Goal: Browse casually

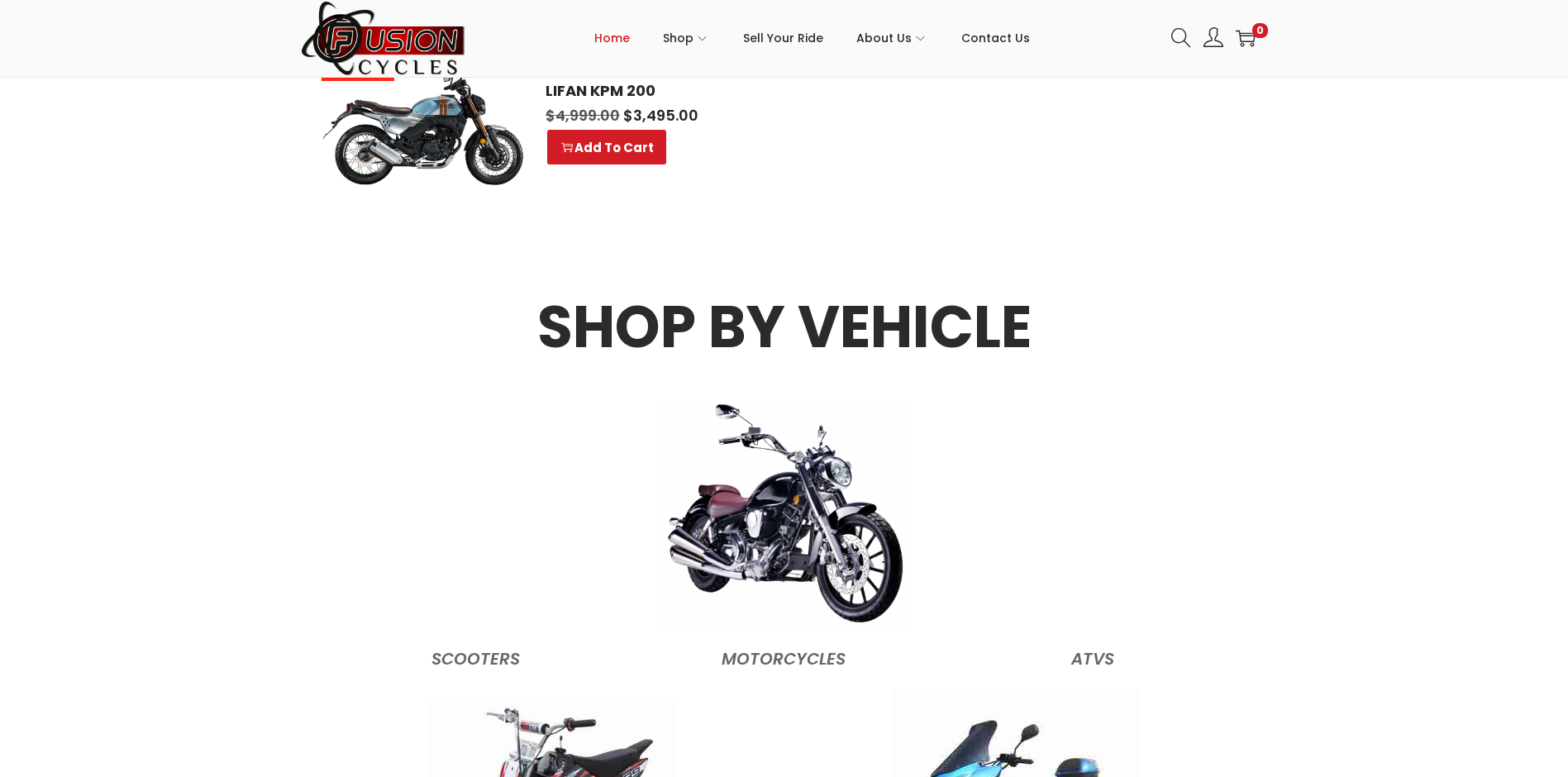
scroll to position [1652, 0]
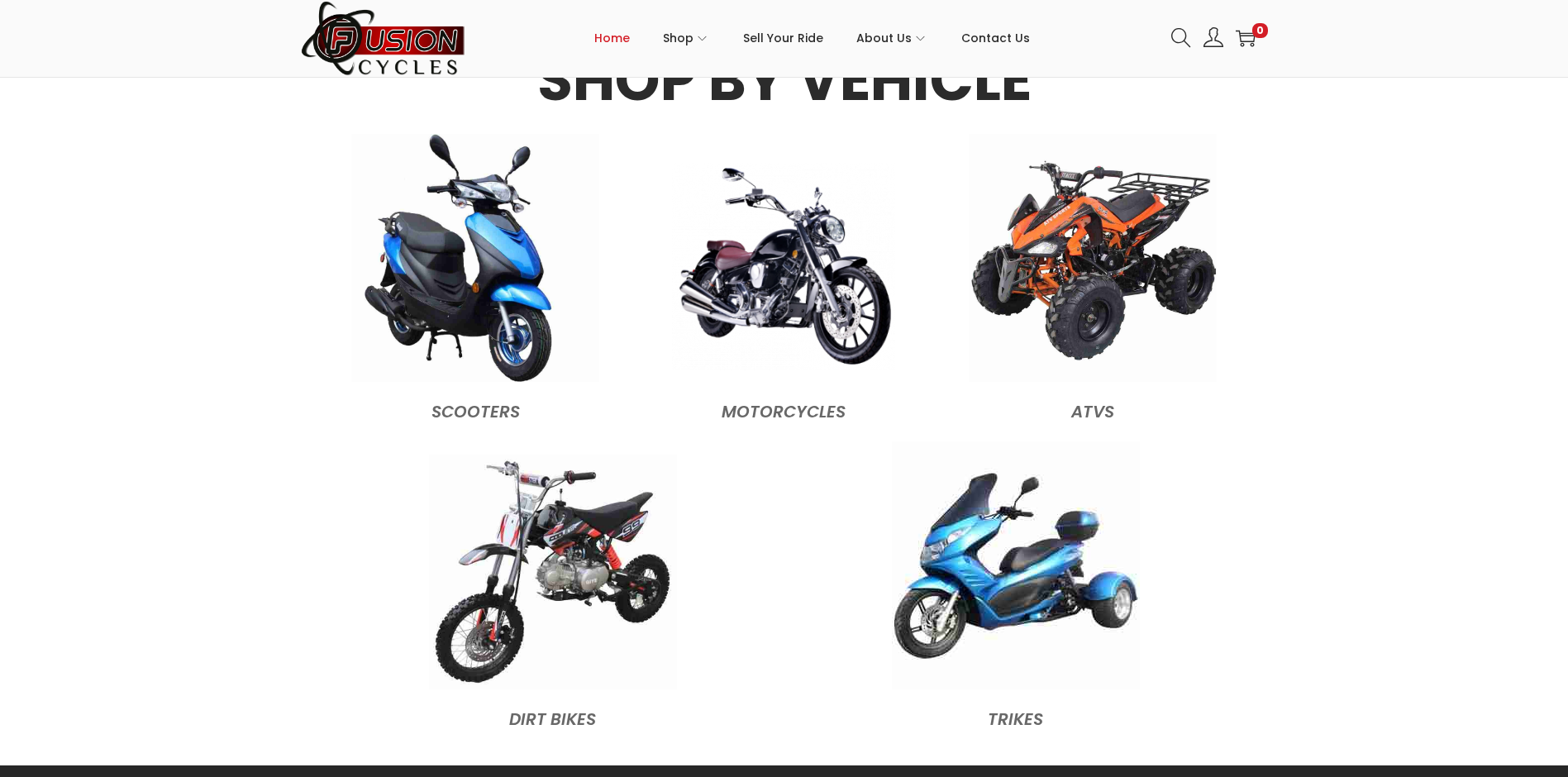
click at [796, 224] on img at bounding box center [783, 266] width 223 height 207
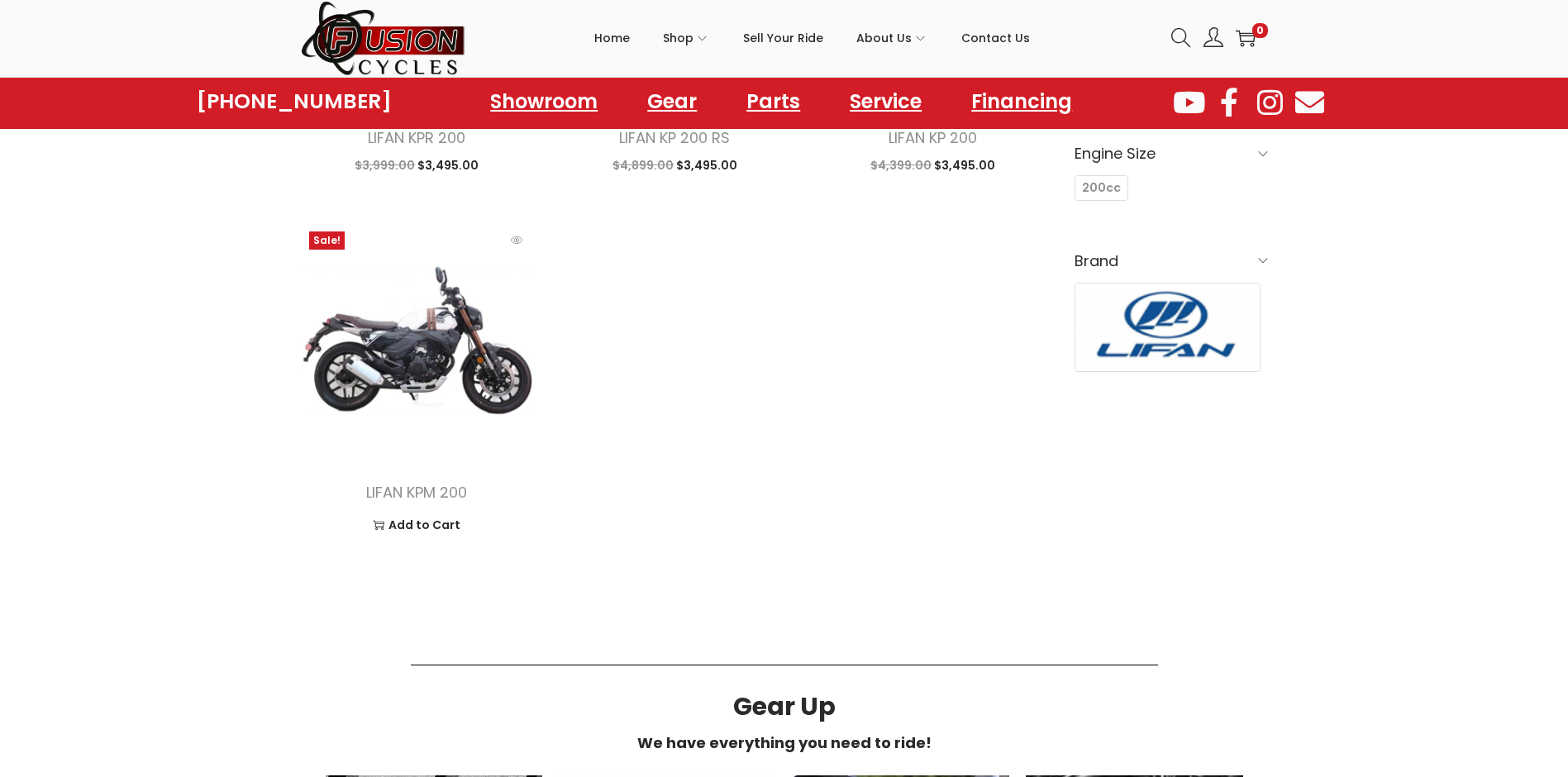
scroll to position [910, 0]
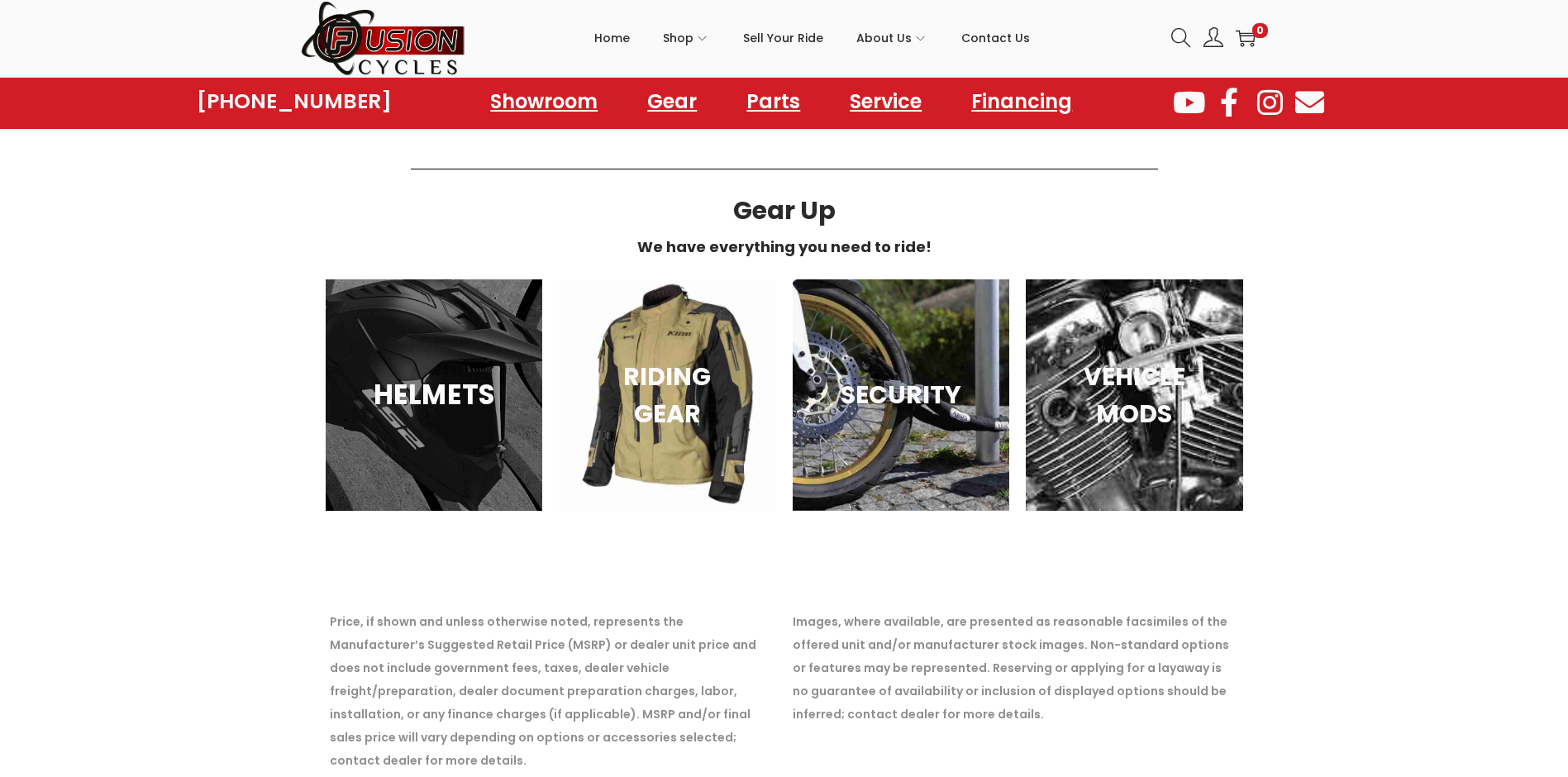
click at [411, 378] on h3 "HELMETS" at bounding box center [434, 395] width 175 height 41
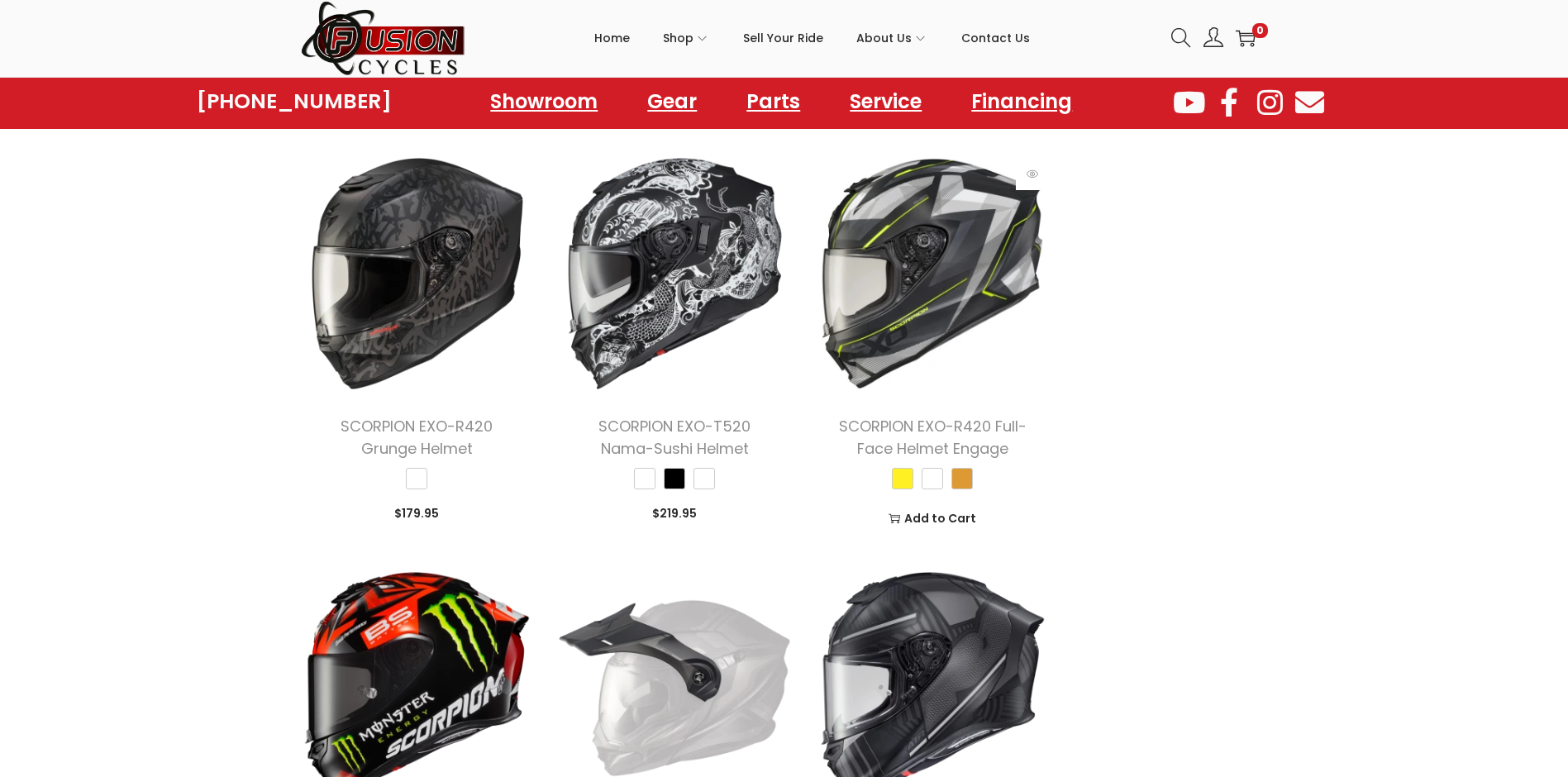
scroll to position [1488, 0]
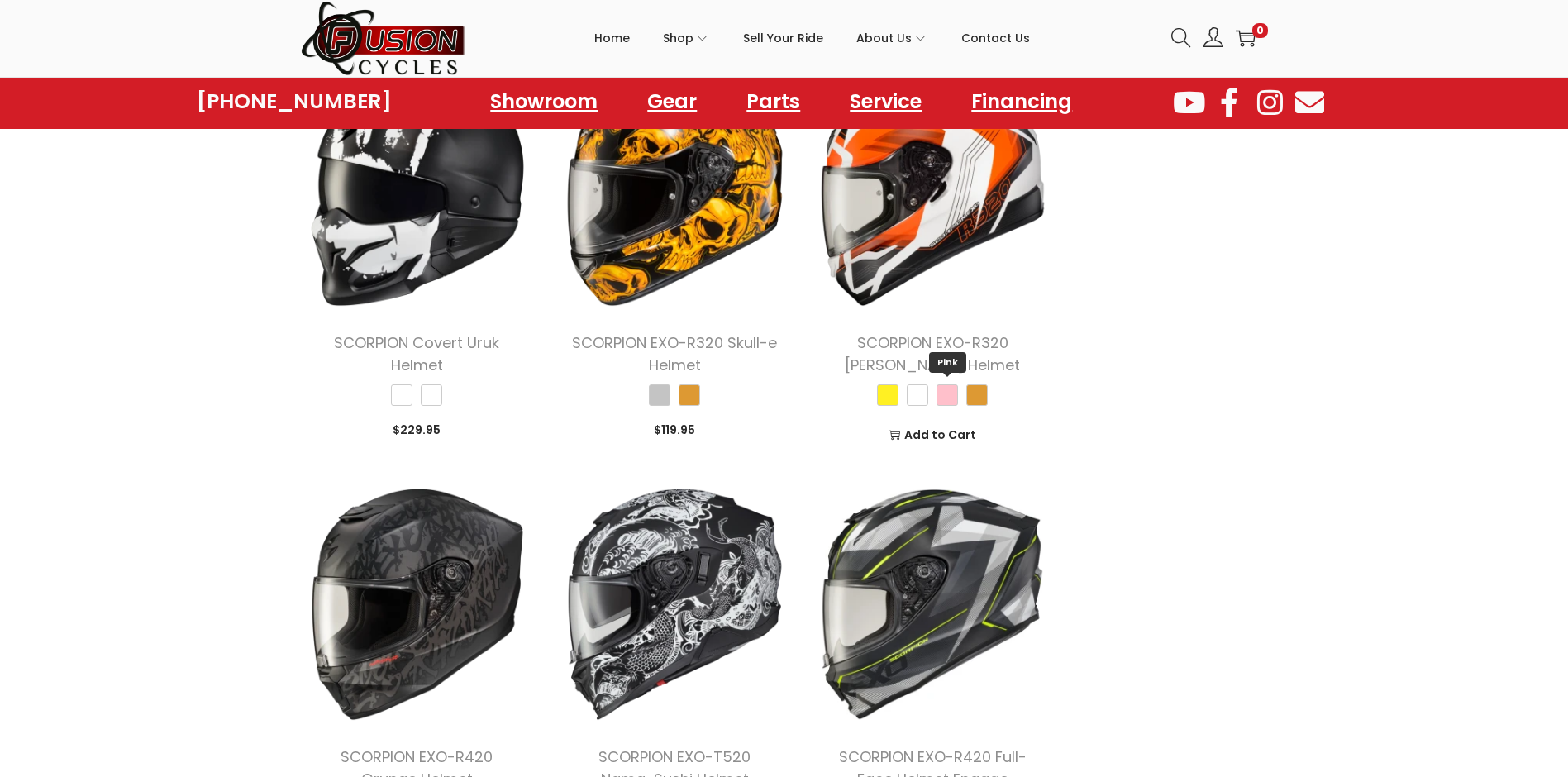
click at [942, 395] on span "Pink" at bounding box center [947, 394] width 21 height 21
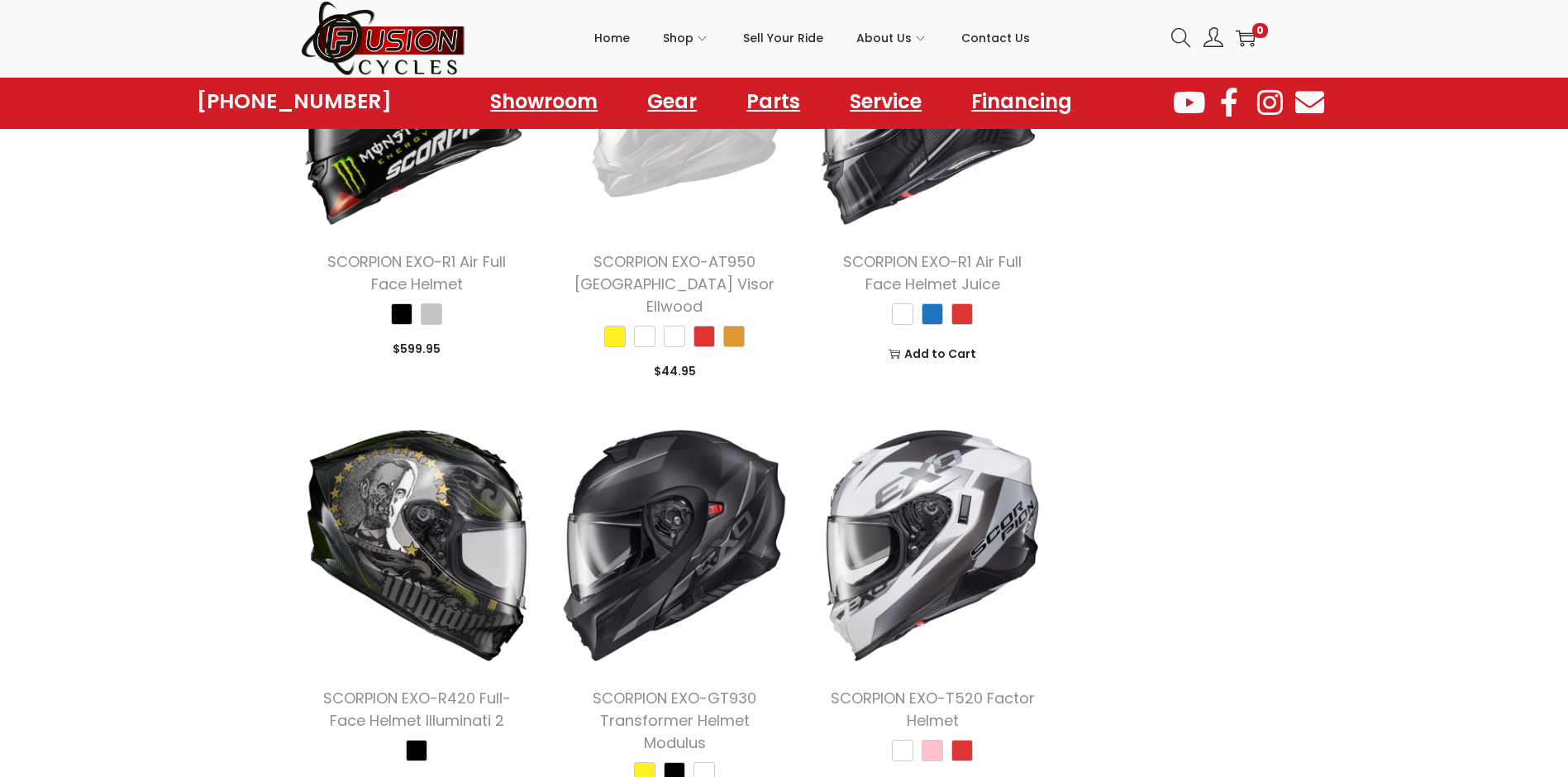
scroll to position [0, 0]
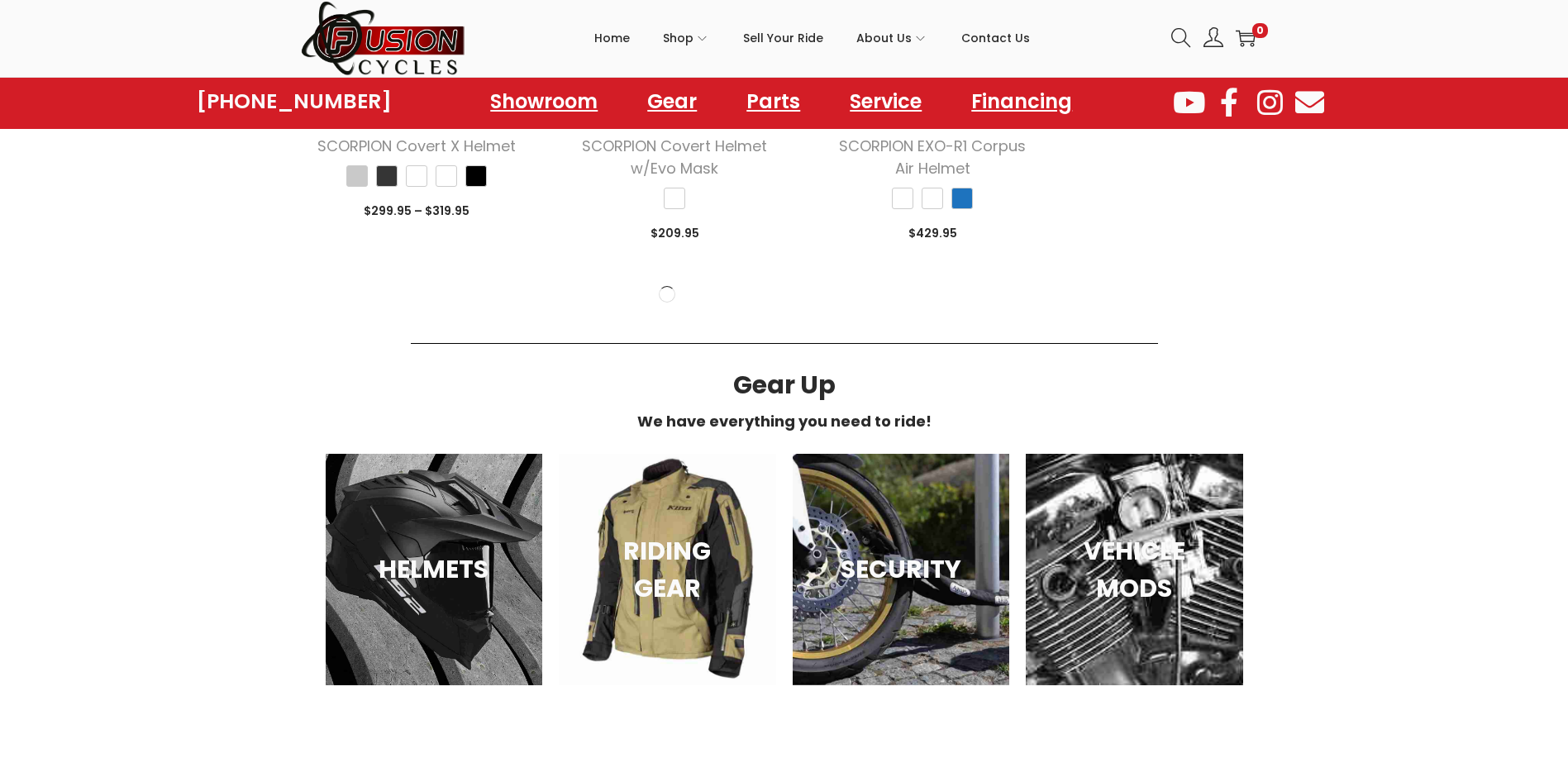
scroll to position [5528, 0]
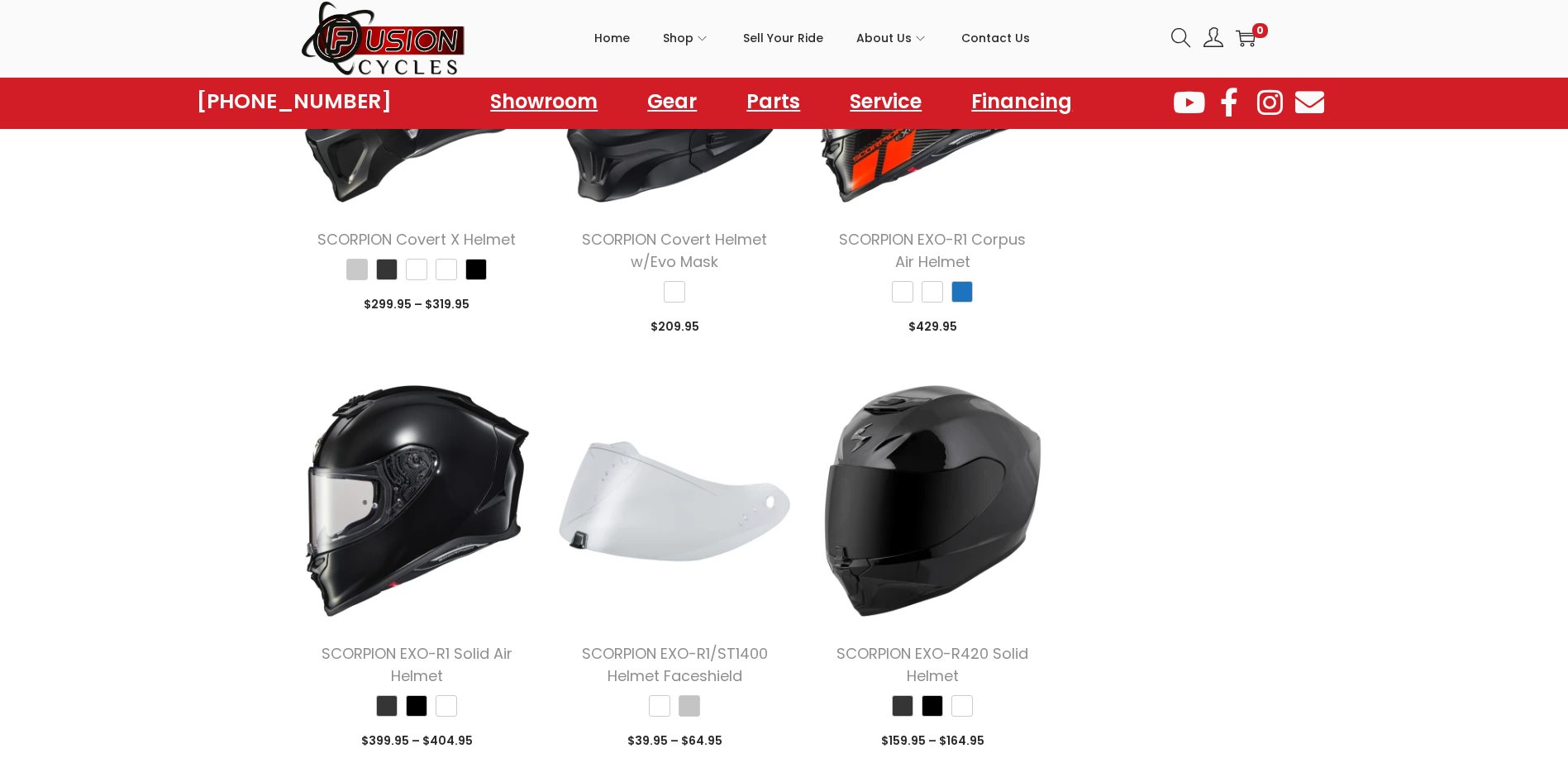
scroll to position [6919, 0]
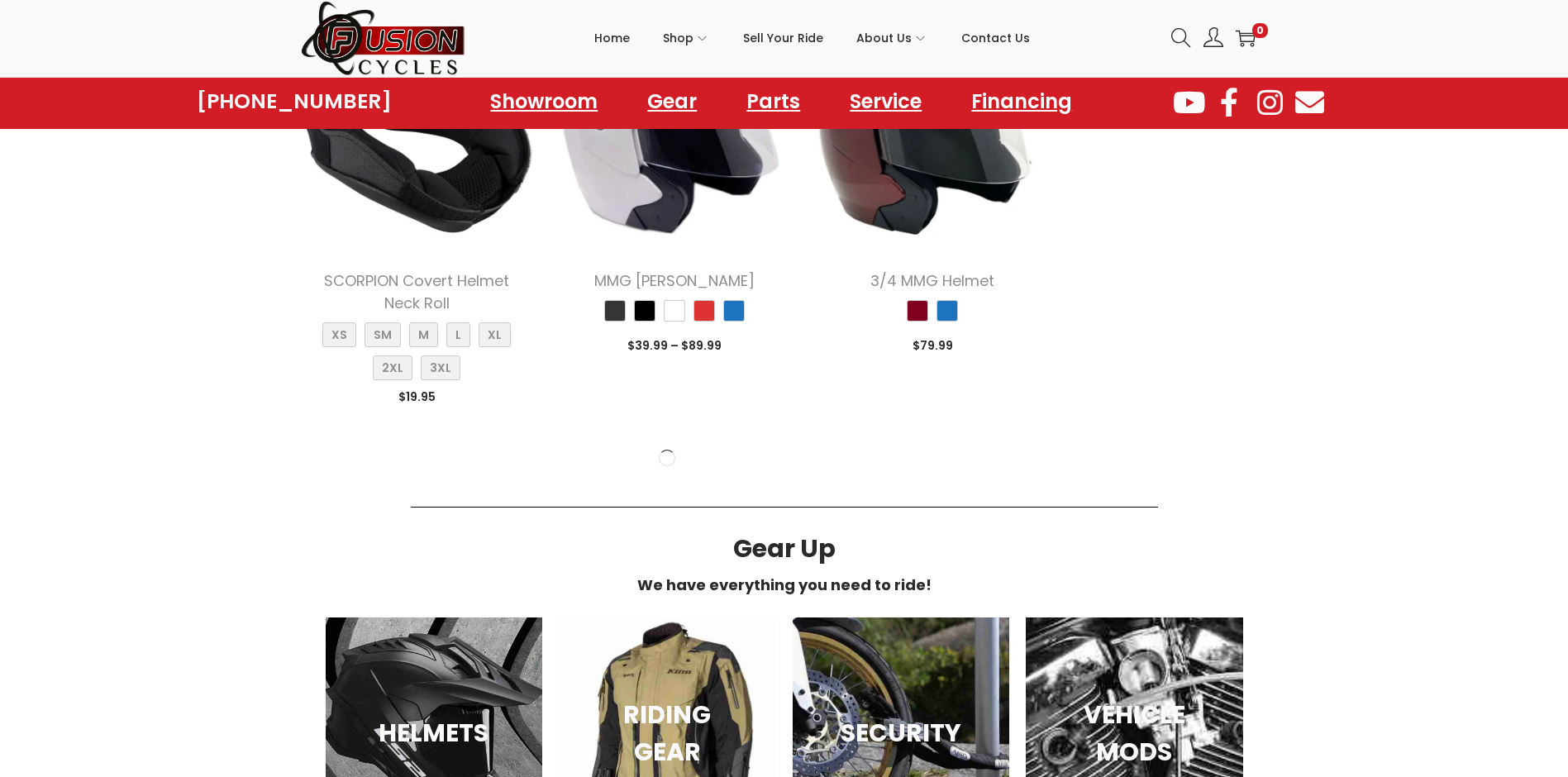
scroll to position [10488, 0]
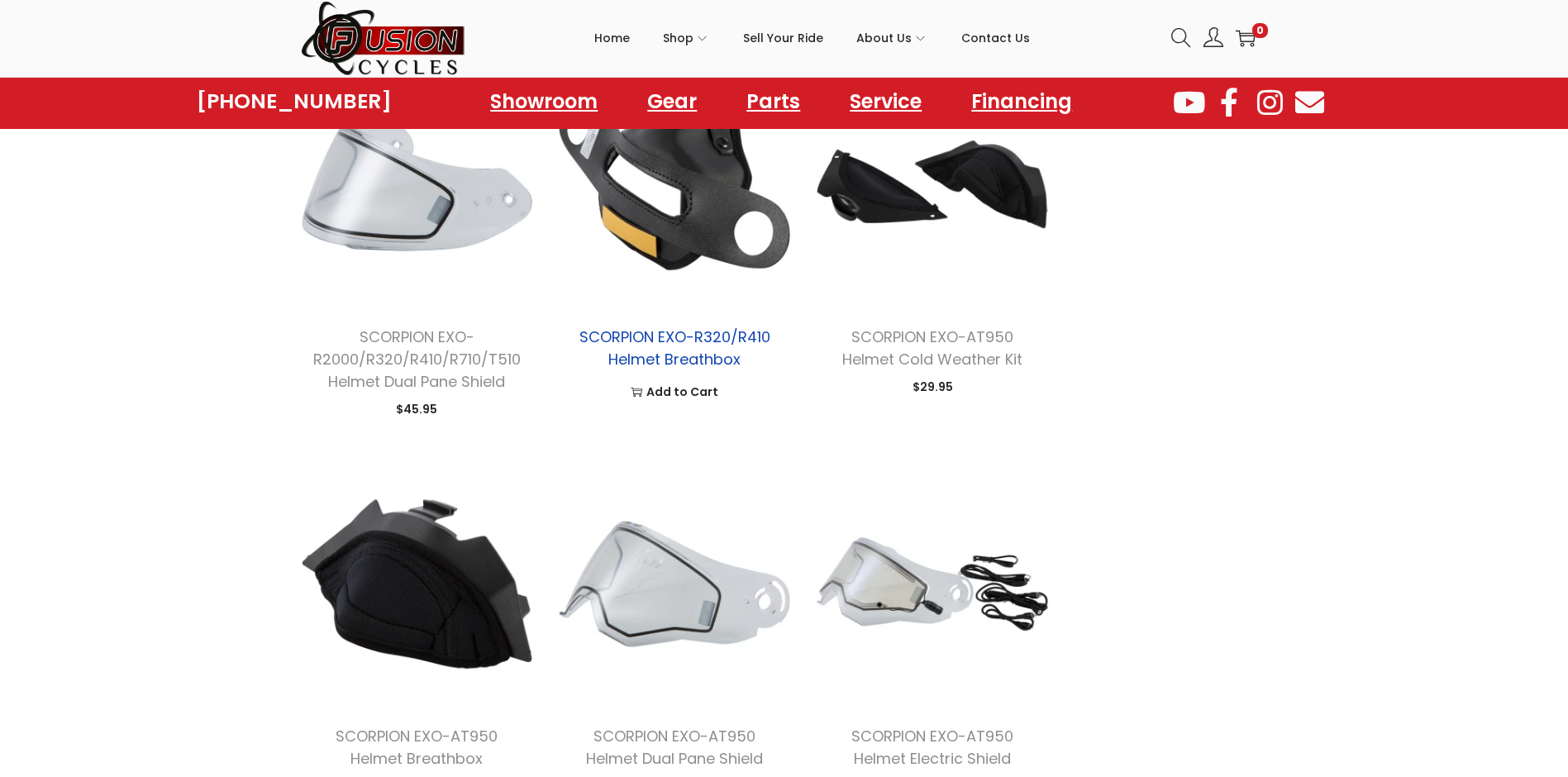
scroll to position [12555, 0]
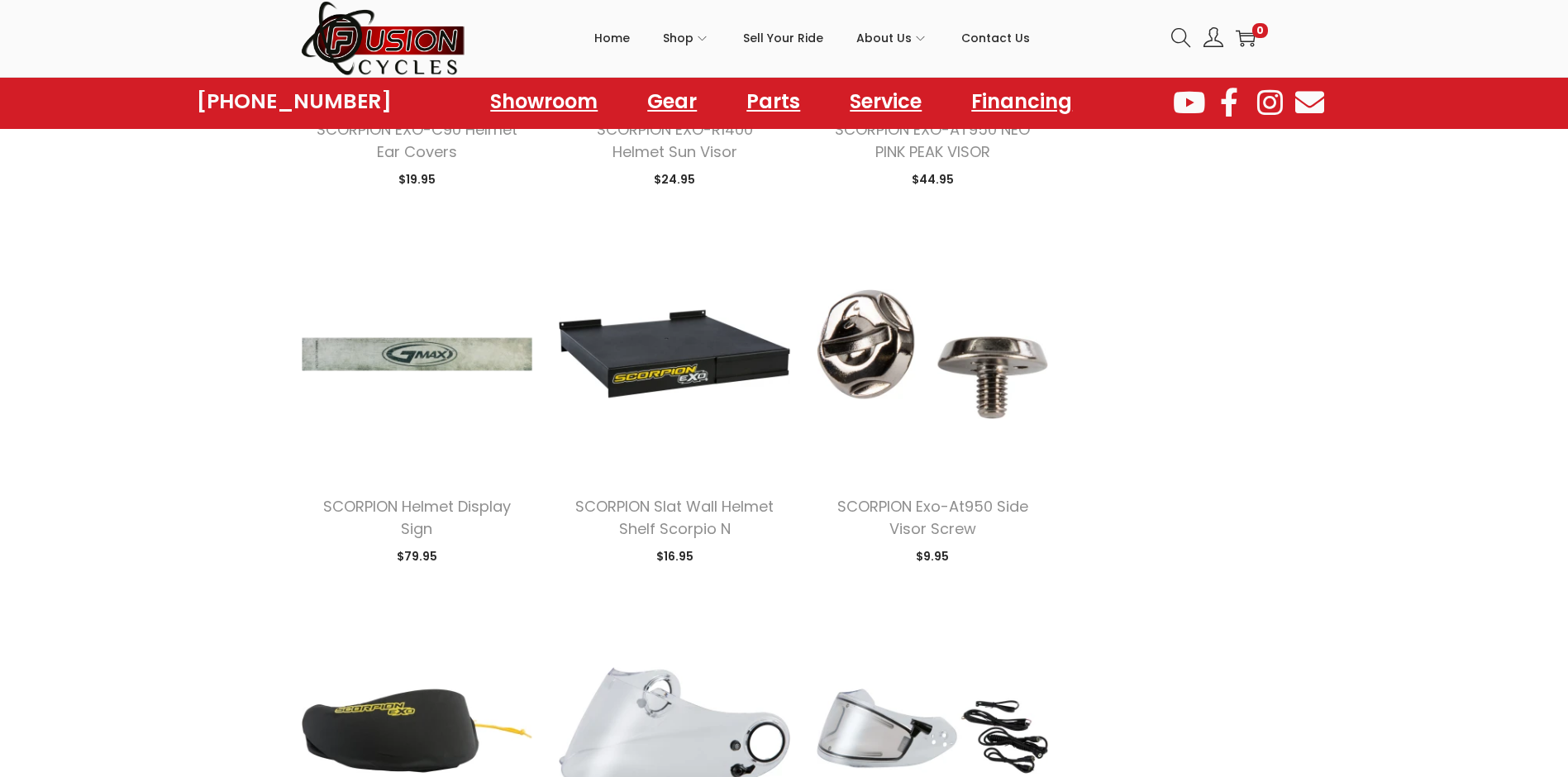
scroll to position [11480, 0]
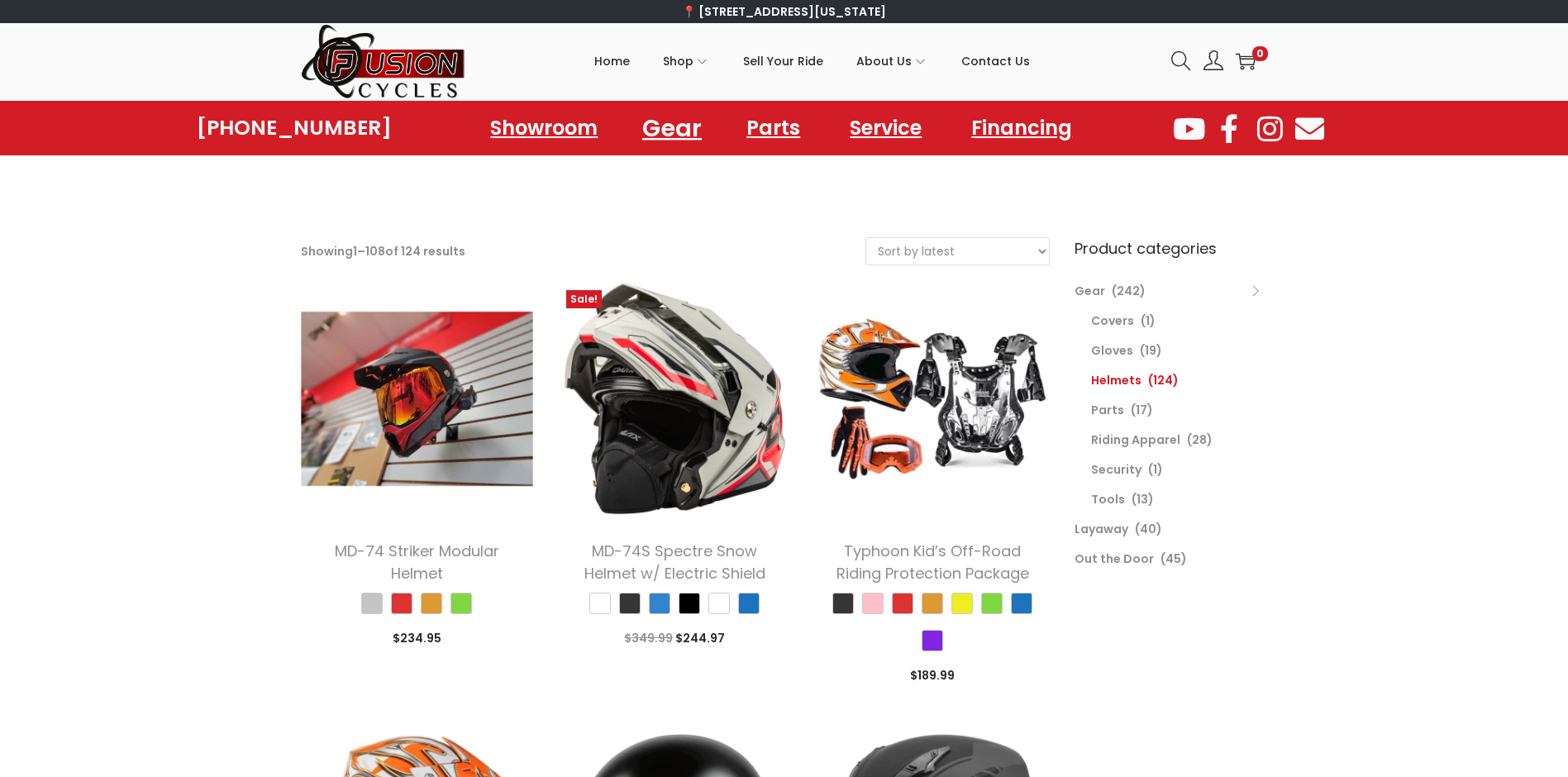
click at [648, 131] on link "Gear" at bounding box center [672, 128] width 99 height 45
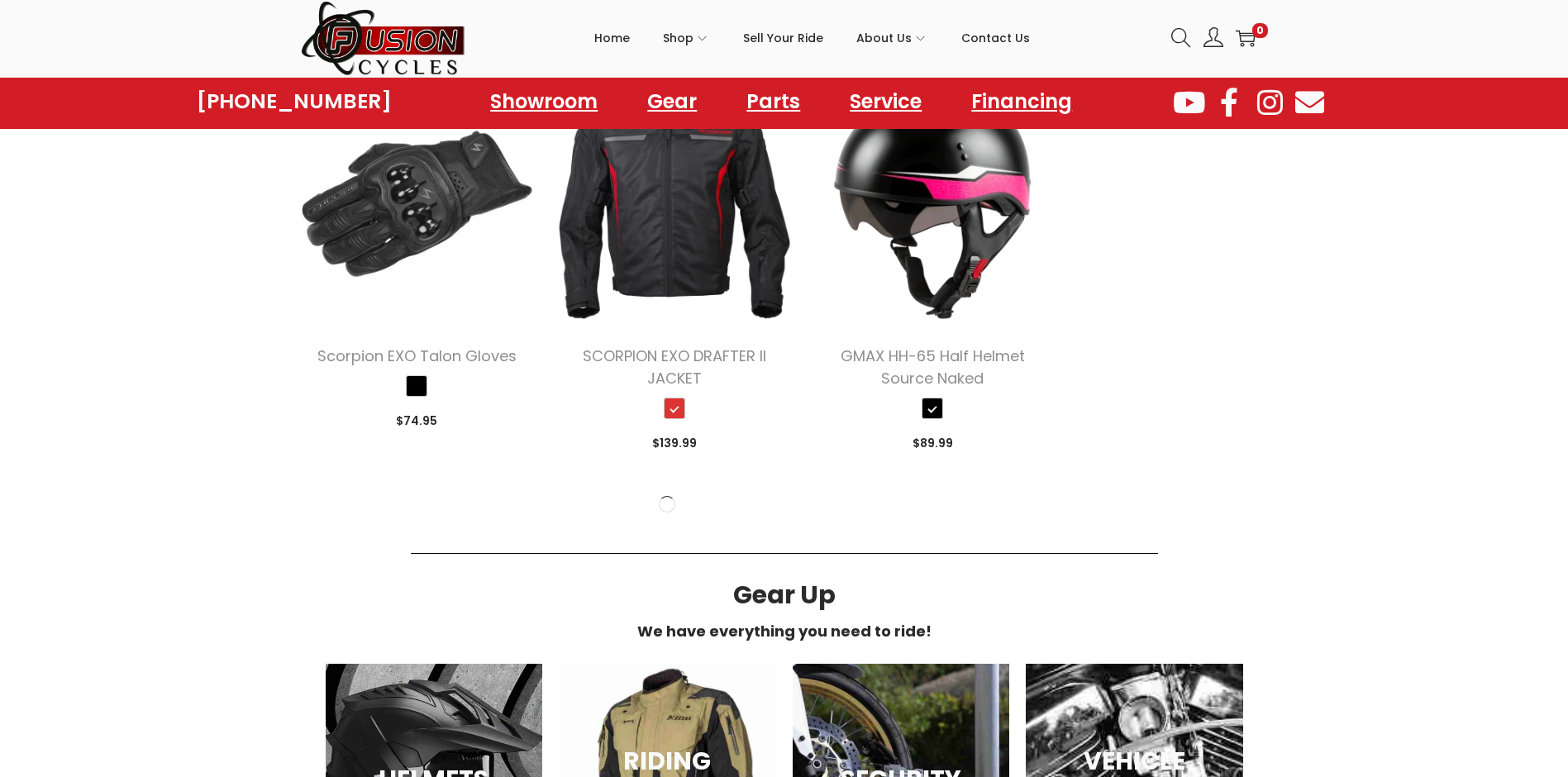
scroll to position [1984, 0]
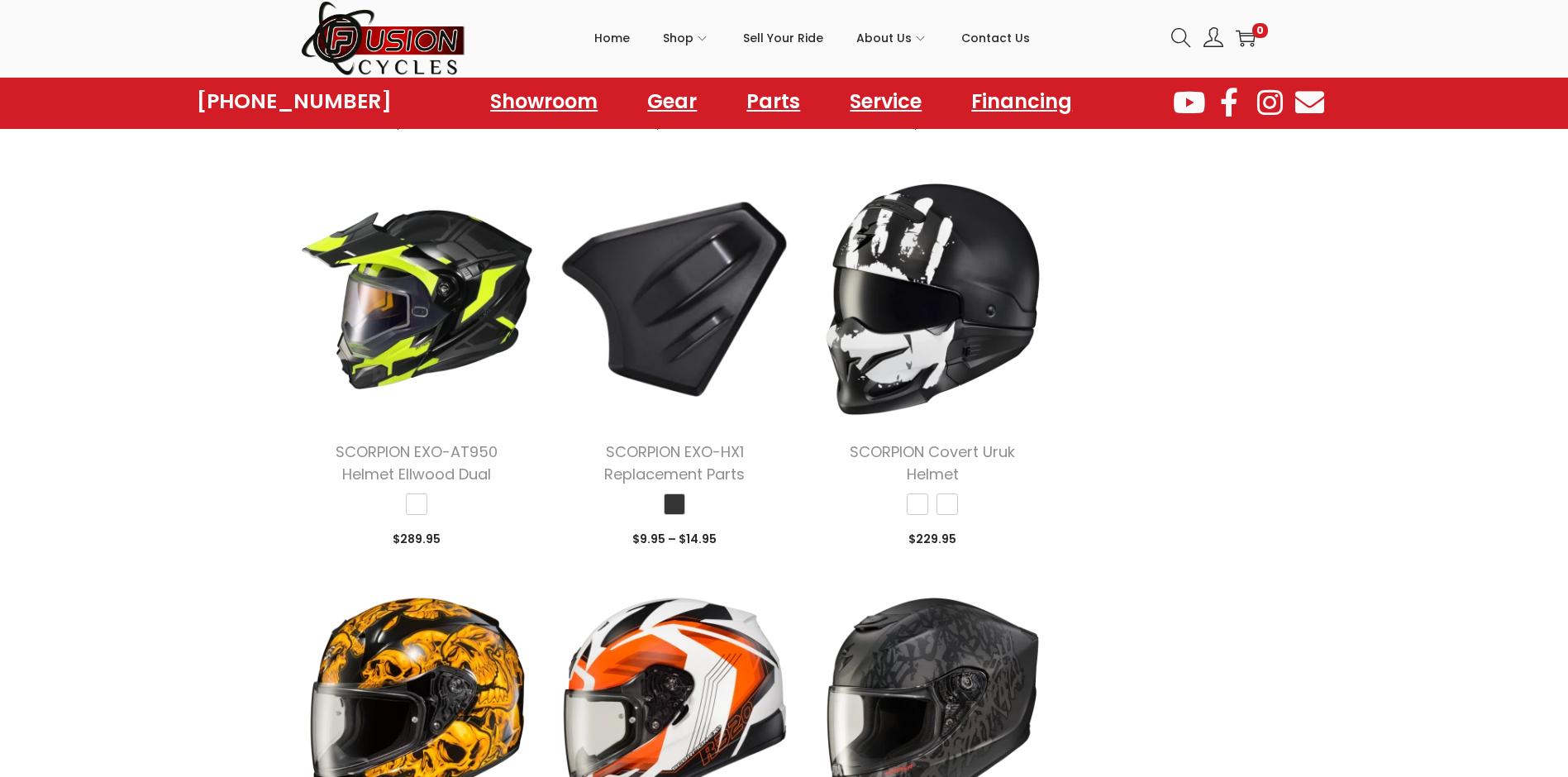
scroll to position [2398, 0]
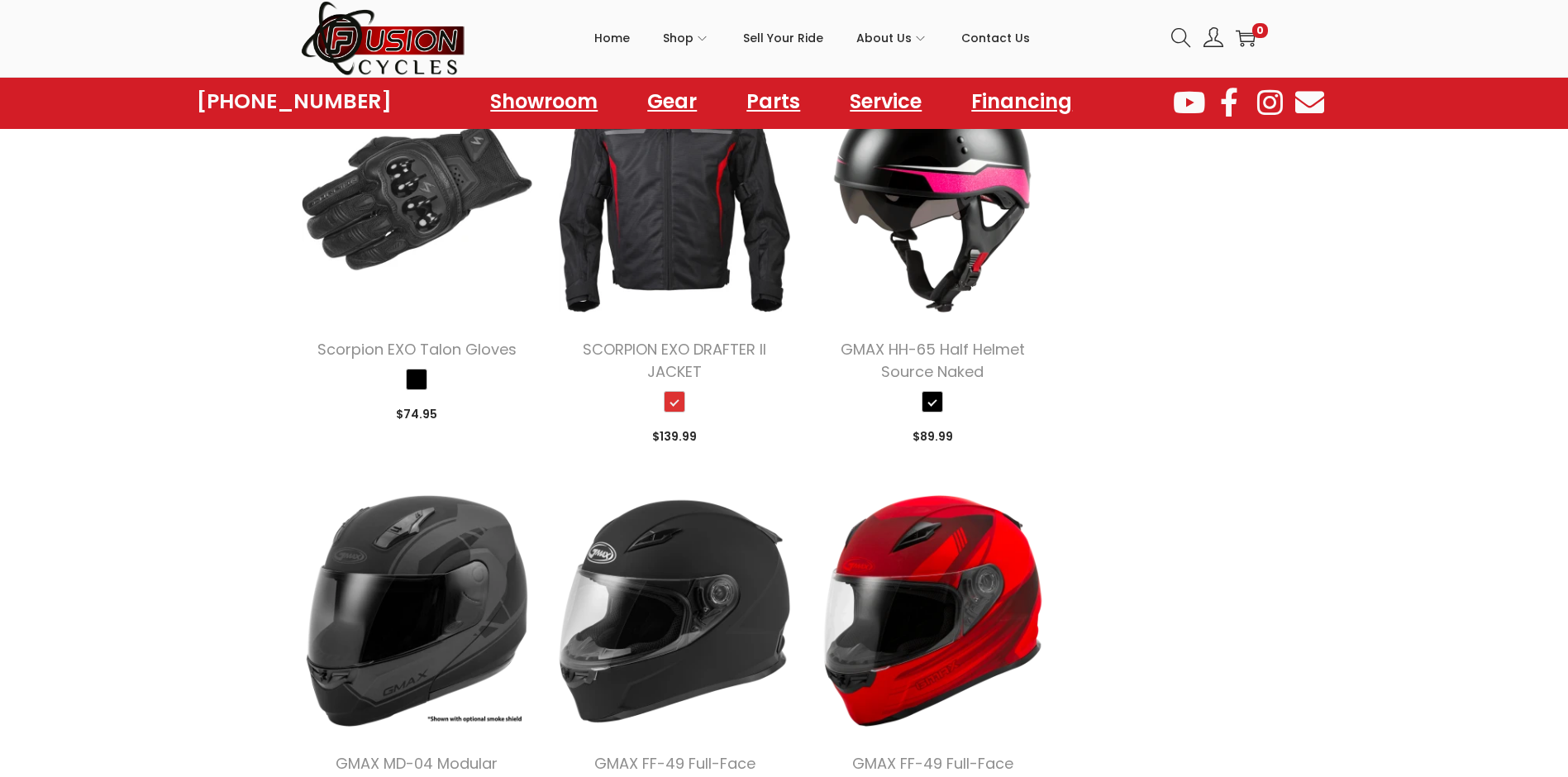
drag, startPoint x: 820, startPoint y: 359, endPoint x: 246, endPoint y: 422, distance: 577.4
click at [246, 422] on div "Filter Showing 1 – 36 of 242 results Sort by popularity Sort by latest Sort by …" at bounding box center [784, 761] width 1568 height 5841
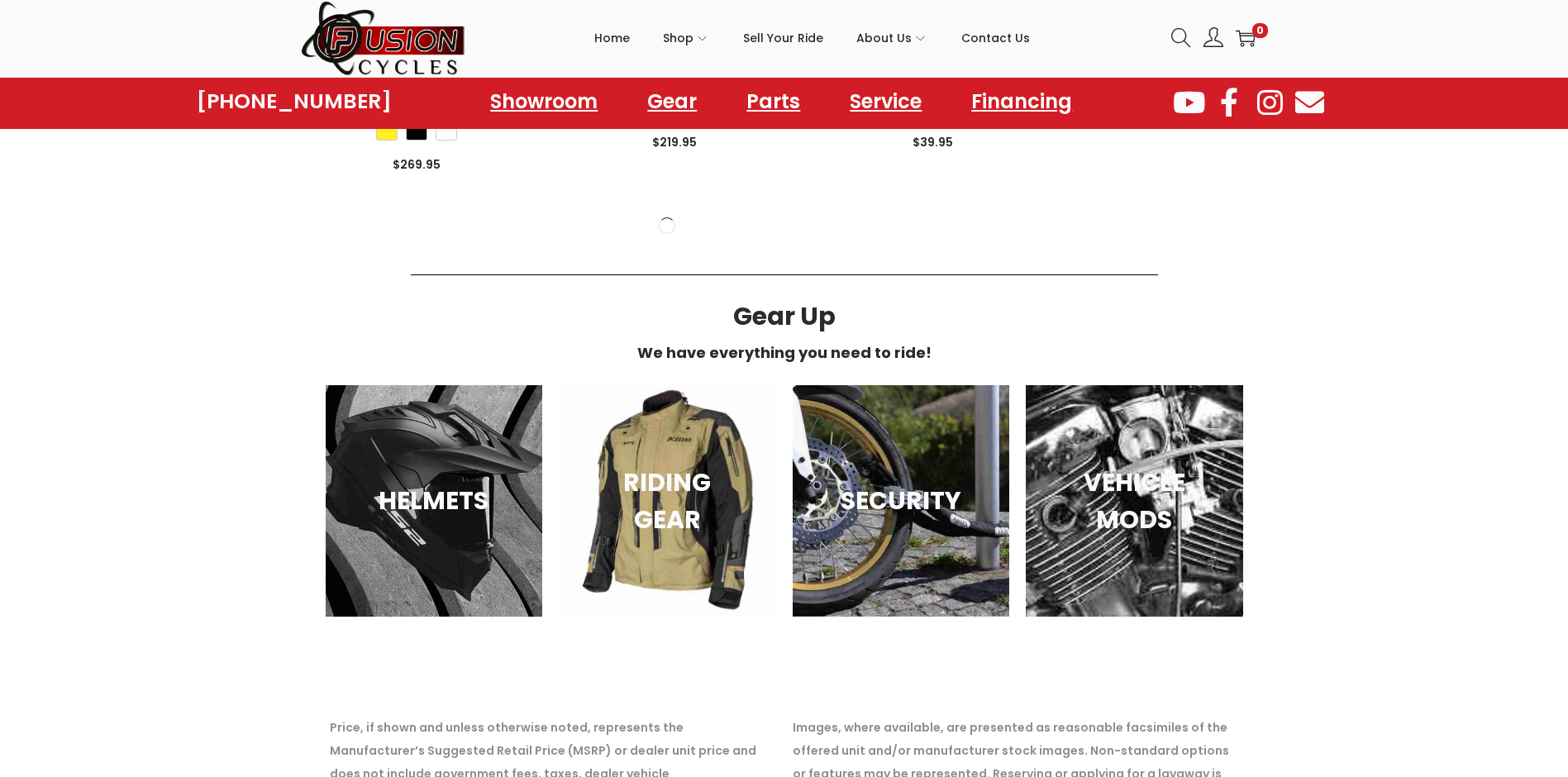
scroll to position [5456, 0]
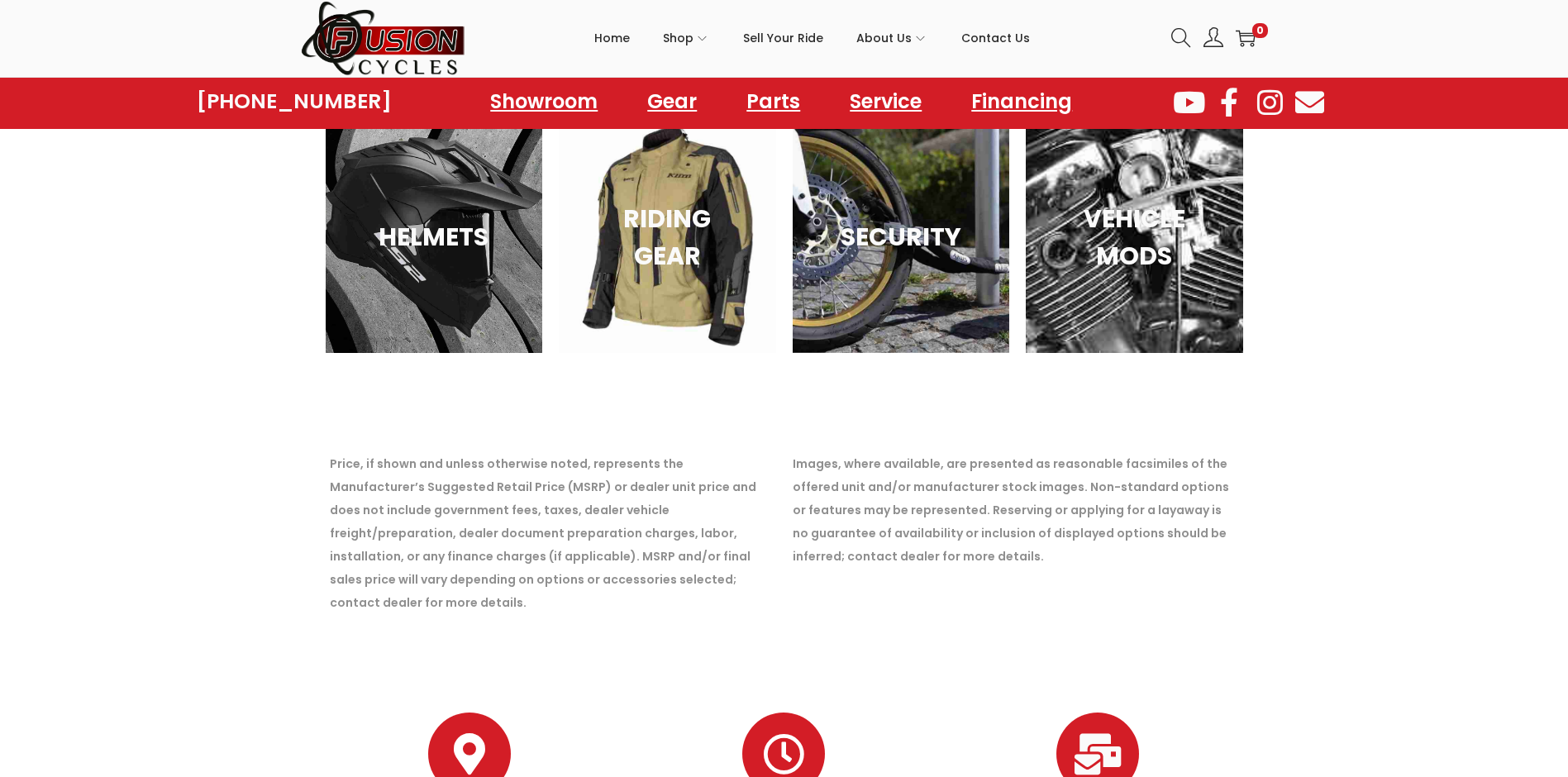
scroll to position [7981, 0]
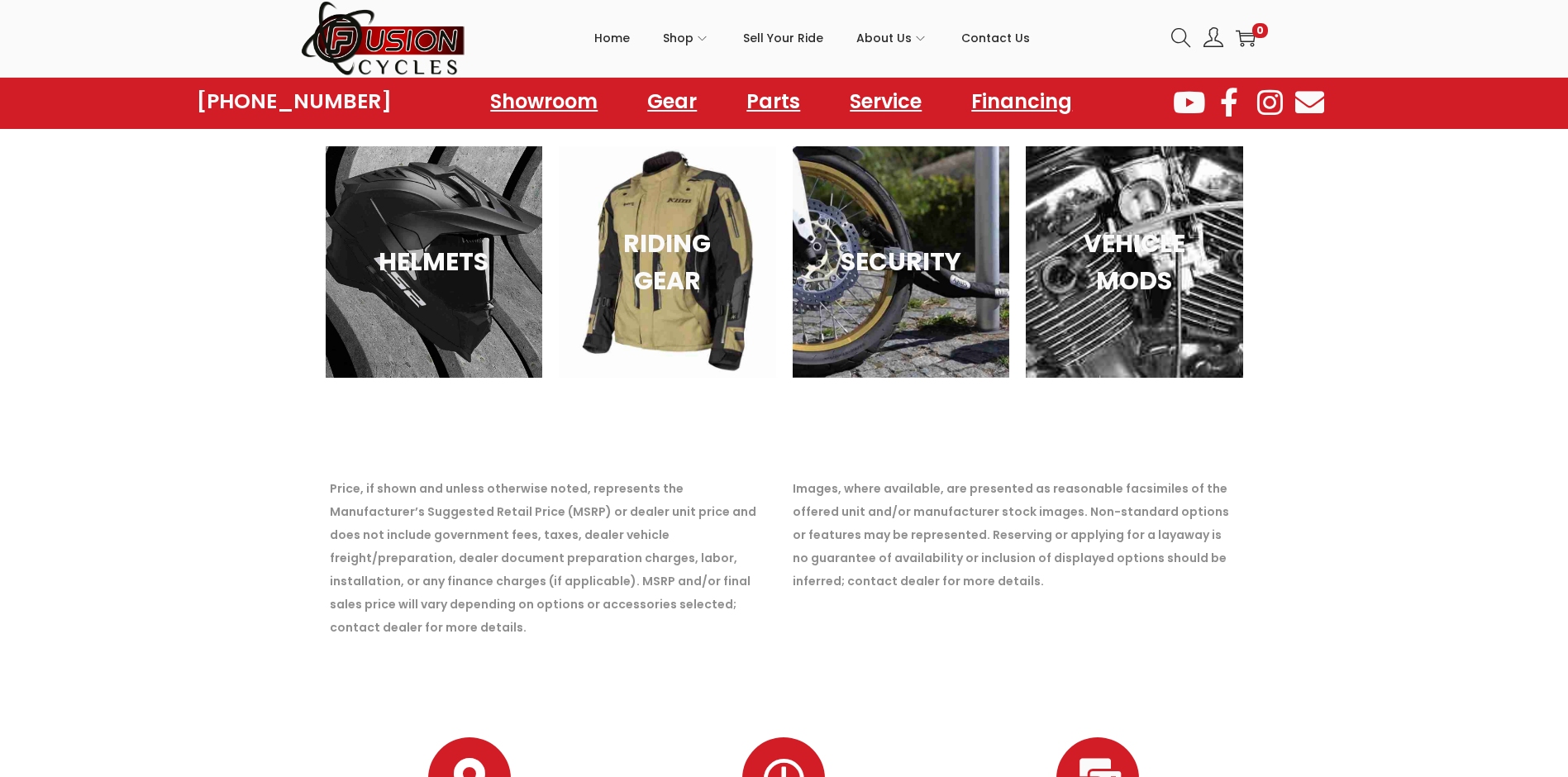
scroll to position [13148, 0]
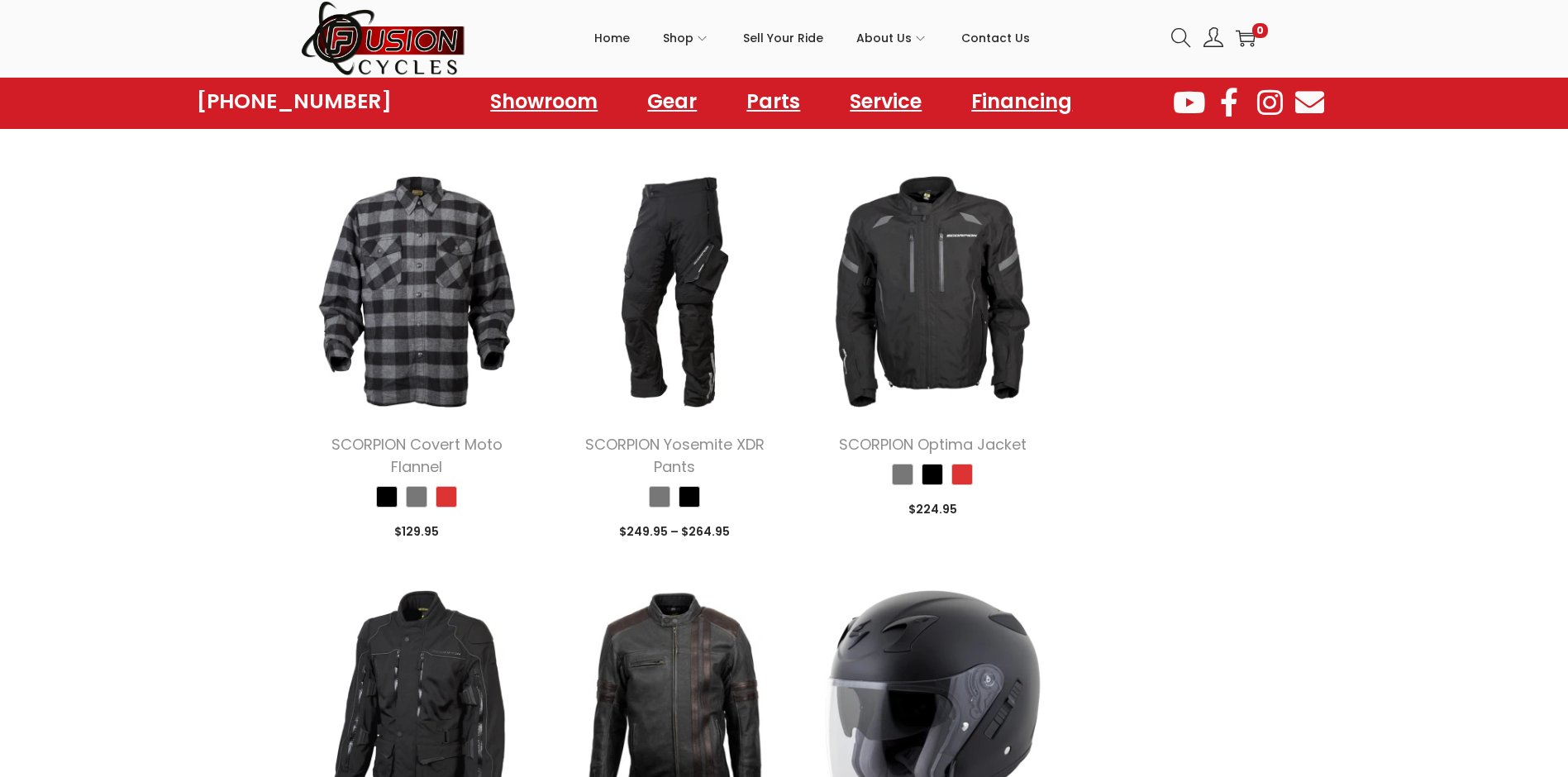
scroll to position [5765, 0]
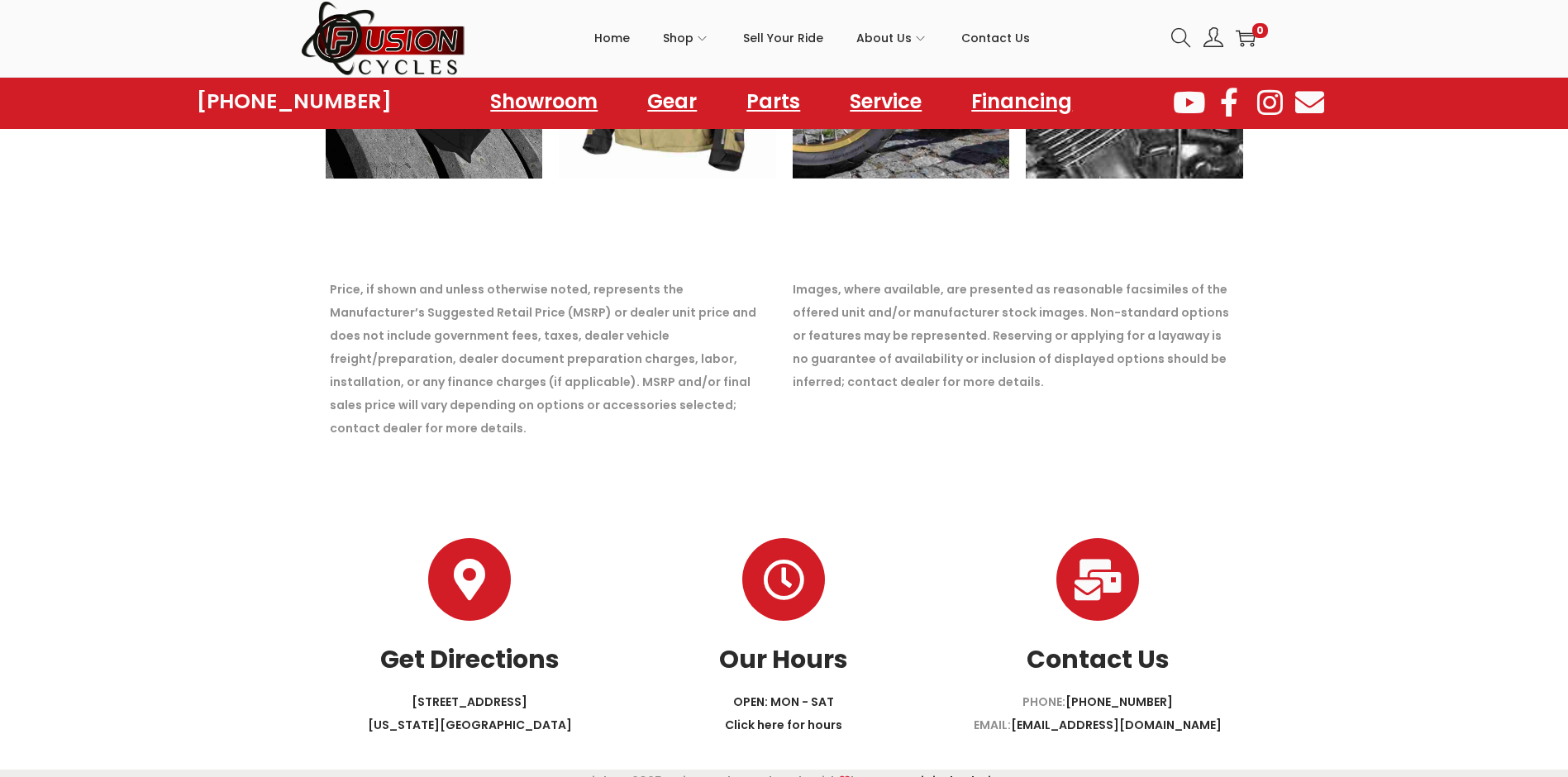
scroll to position [10709, 0]
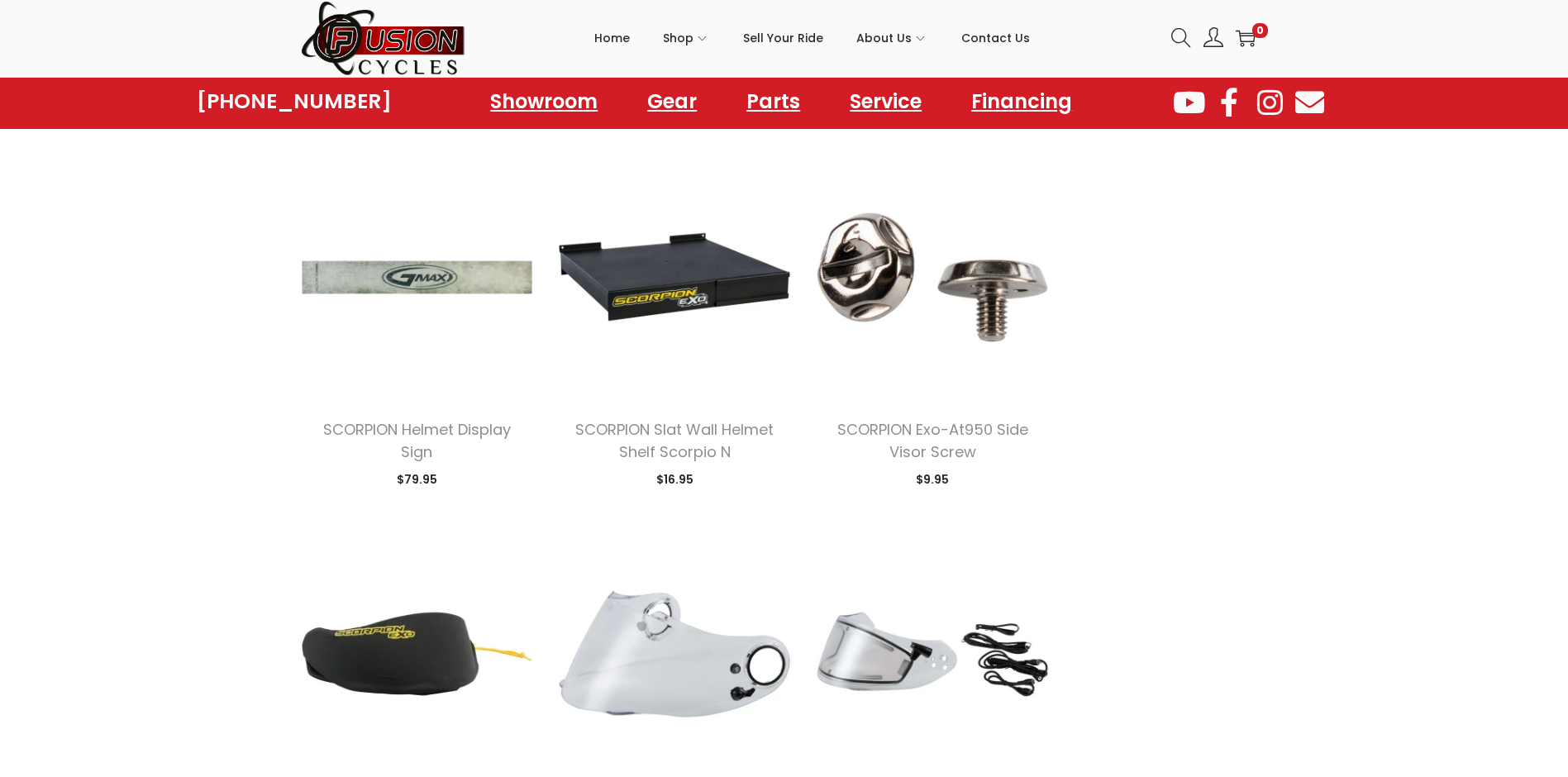
scroll to position [6983, 0]
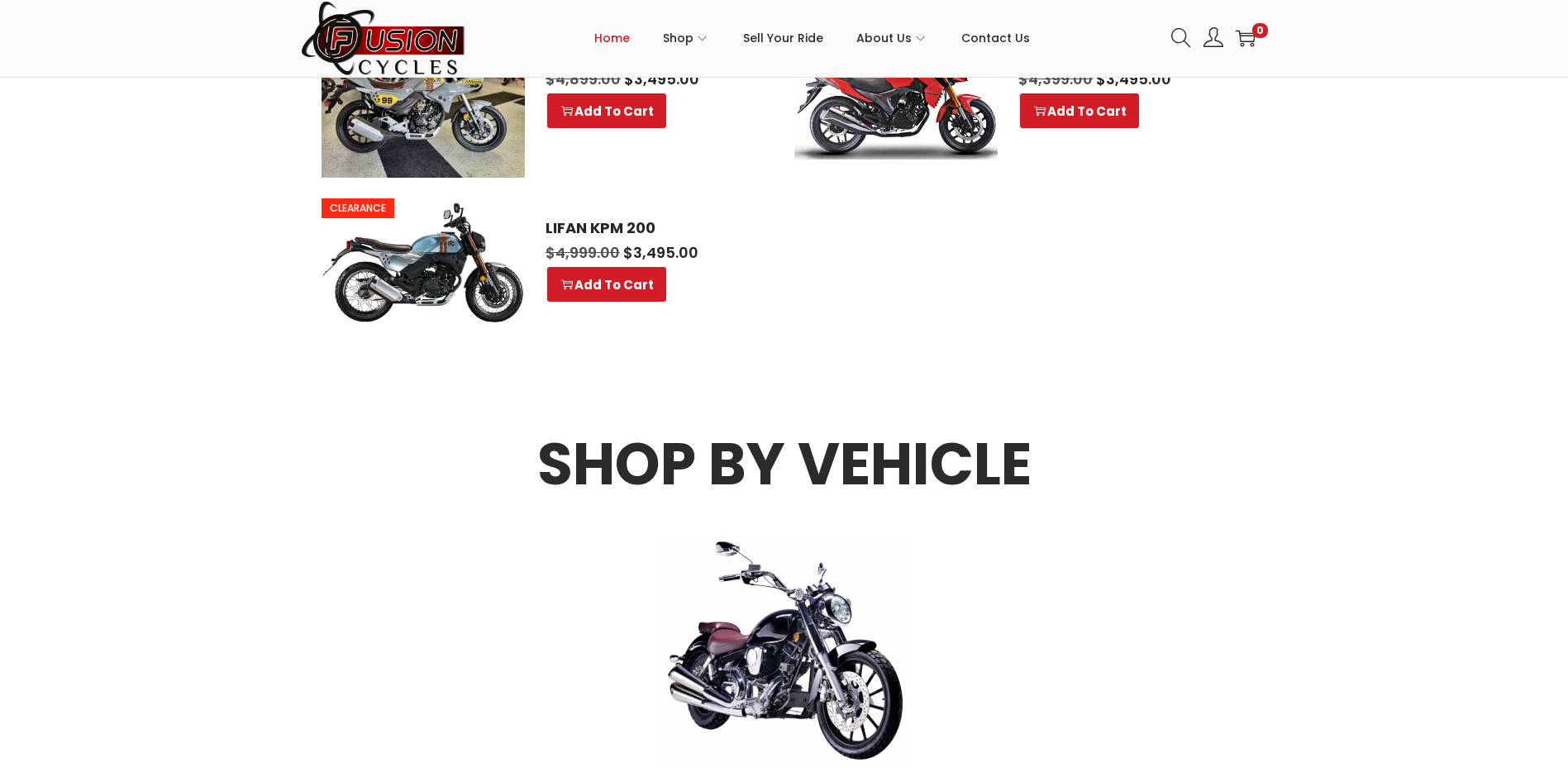
scroll to position [1652, 0]
